Goal: Task Accomplishment & Management: Manage account settings

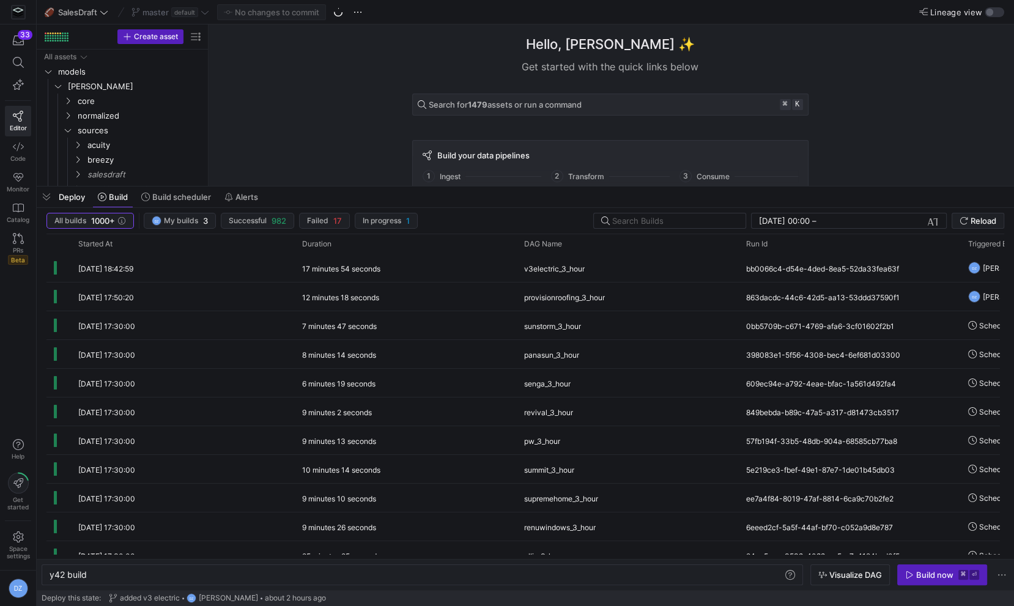
click at [298, 149] on div "Hello, [PERSON_NAME] ✨ Get started with the quick links below Search for 1479 a…" at bounding box center [609, 104] width 793 height 161
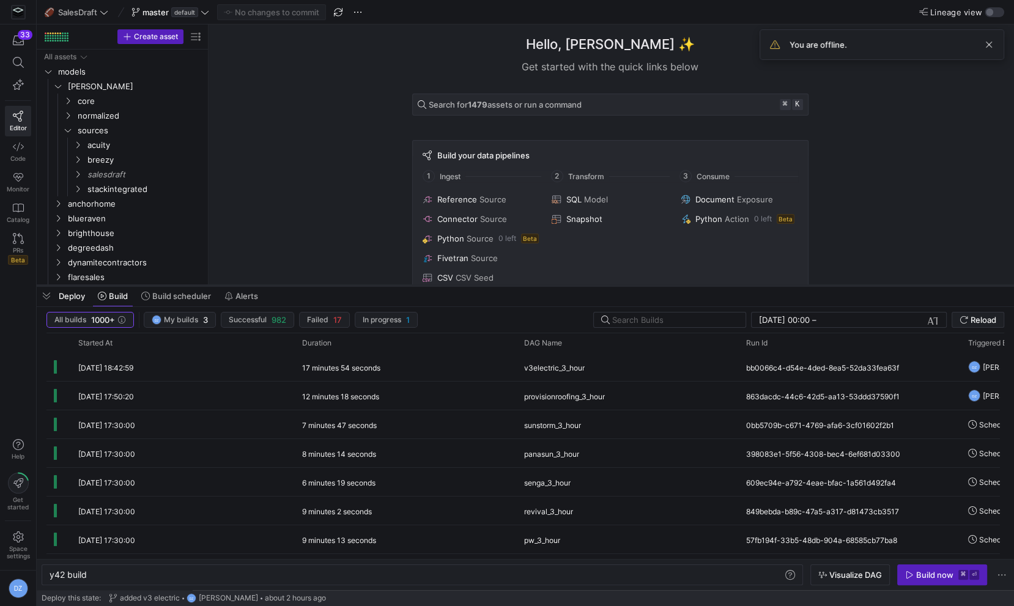
drag, startPoint x: 377, startPoint y: 185, endPoint x: 361, endPoint y: 300, distance: 116.0
click at [361, 288] on div at bounding box center [525, 285] width 977 height 5
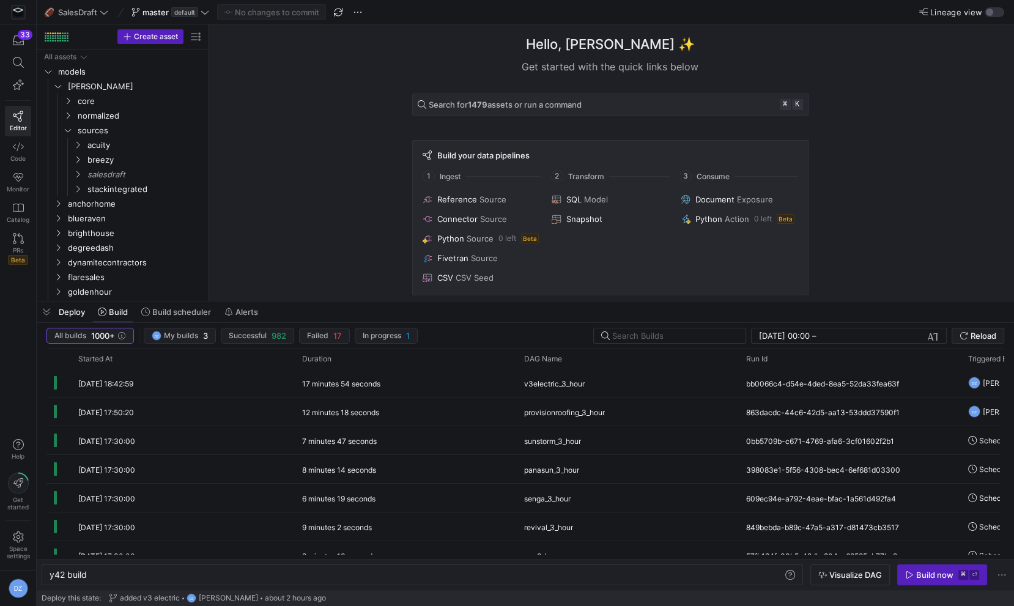
click at [310, 264] on div "Hello, [PERSON_NAME] ✨ Get started with the quick links below Search for 1479 a…" at bounding box center [609, 162] width 793 height 276
click at [208, 17] on span at bounding box center [170, 12] width 83 height 15
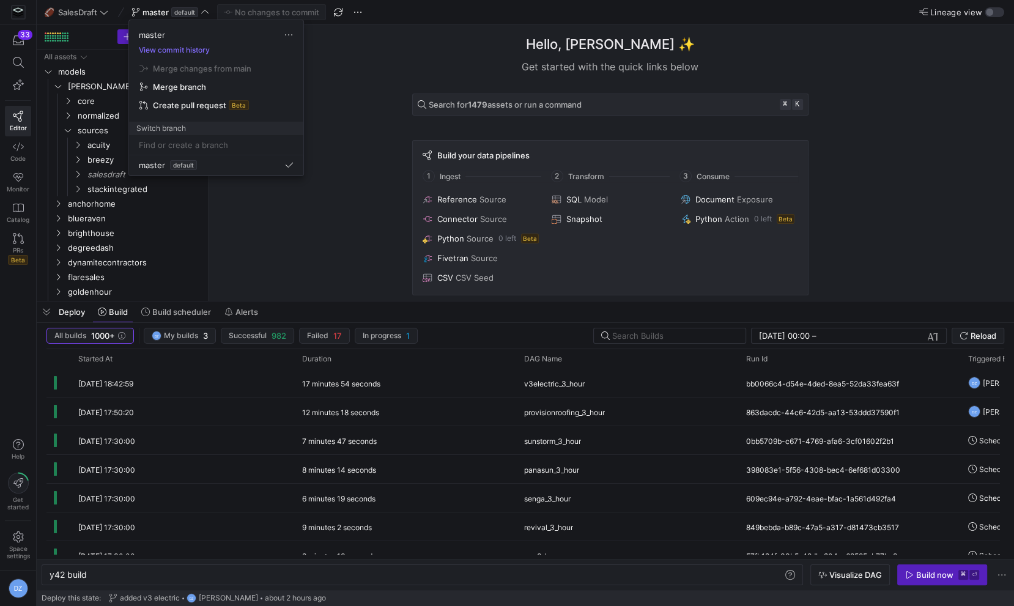
click at [321, 216] on div at bounding box center [507, 303] width 1014 height 606
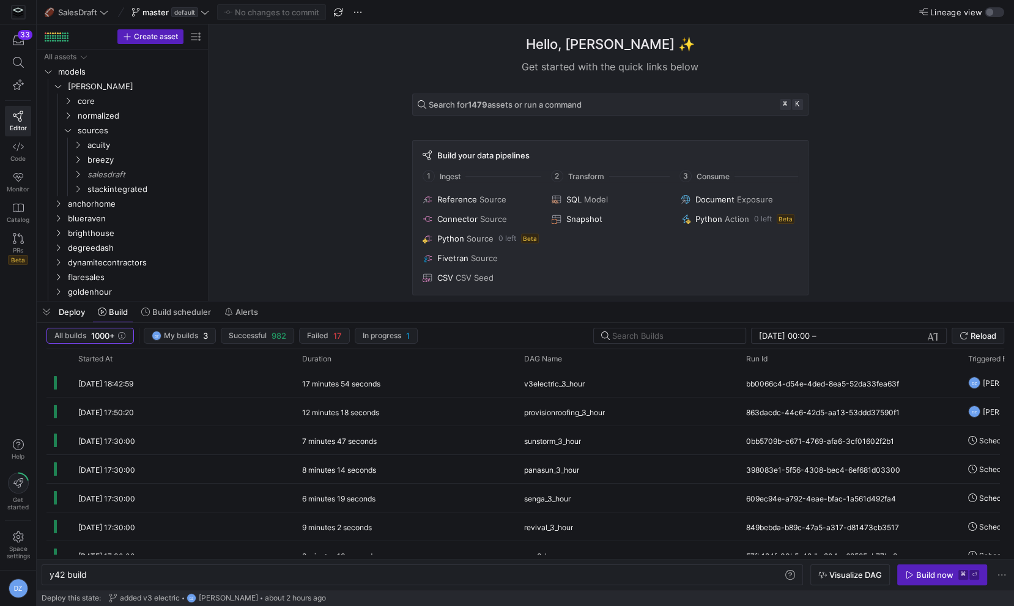
click at [284, 161] on div "Hello, [PERSON_NAME] ✨ Get started with the quick links below Search for 1479 a…" at bounding box center [609, 162] width 793 height 276
click at [303, 249] on div "Hello, [PERSON_NAME] ✨ Get started with the quick links below Search for 1479 a…" at bounding box center [609, 162] width 793 height 276
click at [253, 155] on div "Hello, [PERSON_NAME] ✨ Get started with the quick links below Search for 1479 a…" at bounding box center [609, 162] width 793 height 276
click at [111, 169] on span "salesdraft" at bounding box center [129, 175] width 84 height 14
click at [103, 175] on span "salesdraft" at bounding box center [129, 175] width 84 height 14
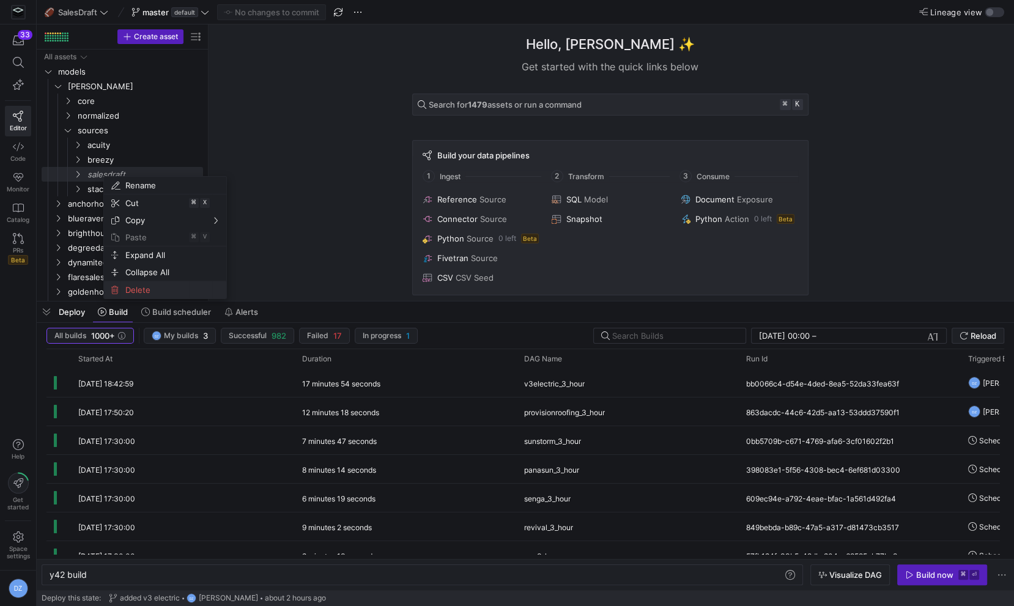
click at [138, 287] on span "Delete" at bounding box center [154, 289] width 68 height 17
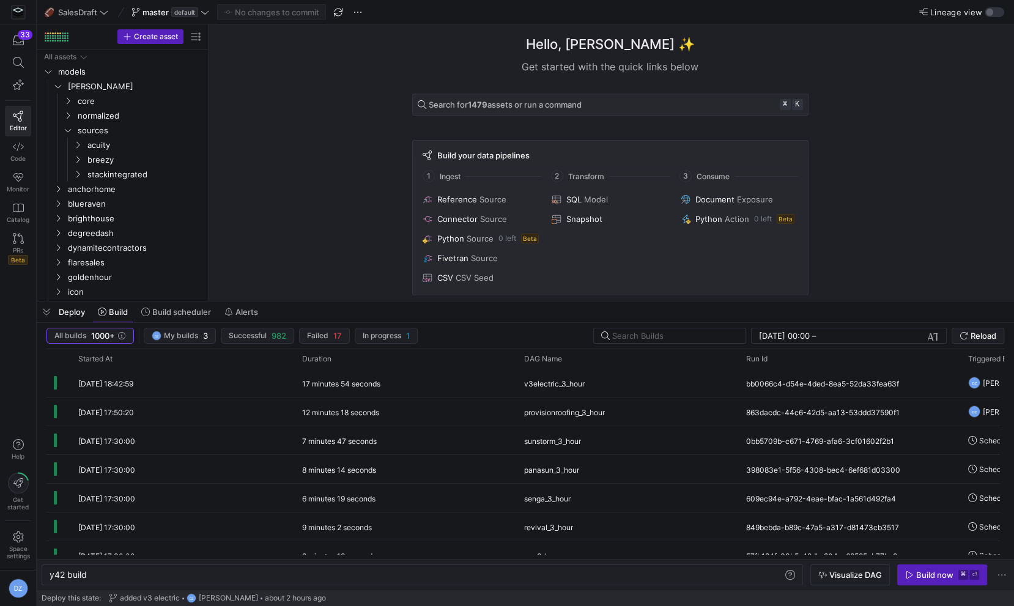
click at [258, 202] on div "Hello, [PERSON_NAME] ✨ Get started with the quick links below Search for 1479 a…" at bounding box center [609, 162] width 793 height 276
click at [66, 133] on icon "Press SPACE to select this row." at bounding box center [68, 130] width 9 height 7
click at [299, 194] on div "Hello, [PERSON_NAME] ✨ Get started with the quick links below Search for 1479 a…" at bounding box center [609, 162] width 793 height 276
click at [301, 247] on div "Hello, [PERSON_NAME] ✨ Get started with the quick links below Search for 1479 a…" at bounding box center [609, 162] width 793 height 276
click at [287, 248] on div "Hello, [PERSON_NAME] ✨ Get started with the quick links below Search for 1479 a…" at bounding box center [609, 162] width 793 height 276
